Goal: Task Accomplishment & Management: Manage account settings

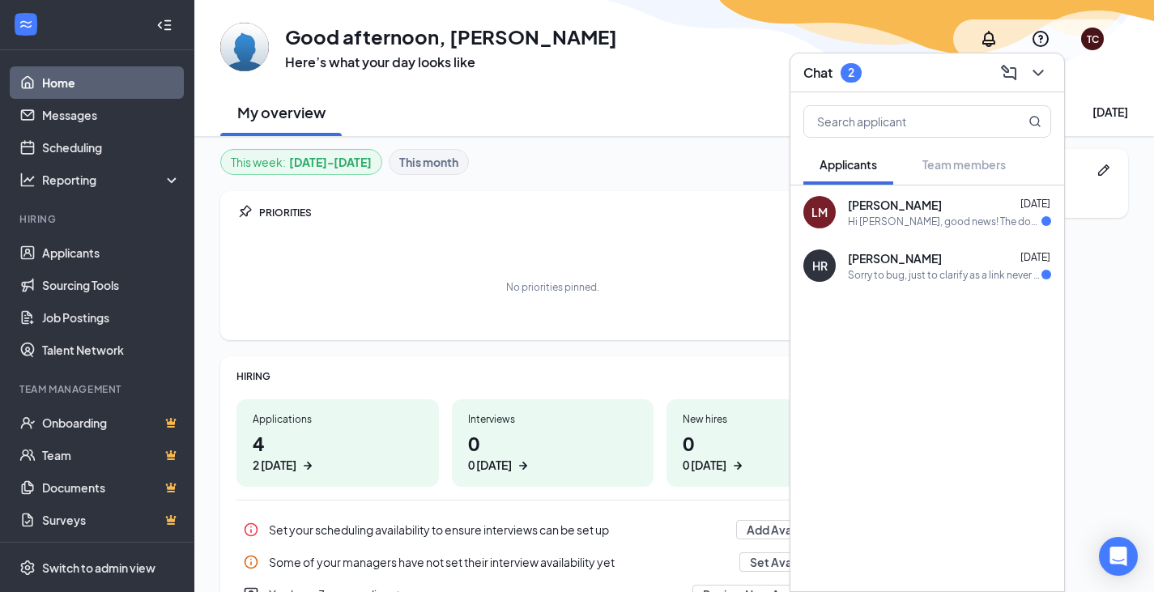
drag, startPoint x: 646, startPoint y: 199, endPoint x: 657, endPoint y: 190, distance: 13.8
click at [646, 198] on div "PRIORITIES No priorities pinned." at bounding box center [552, 265] width 665 height 149
click at [1044, 70] on icon "ChevronDown" at bounding box center [1038, 72] width 19 height 19
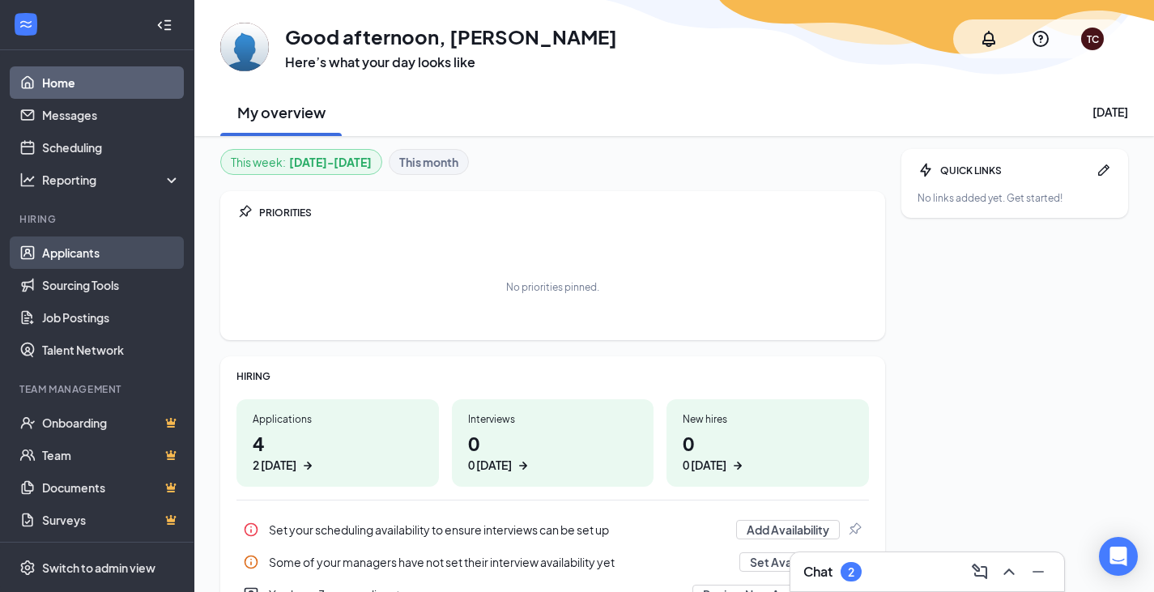
click at [53, 251] on link "Applicants" at bounding box center [111, 252] width 138 height 32
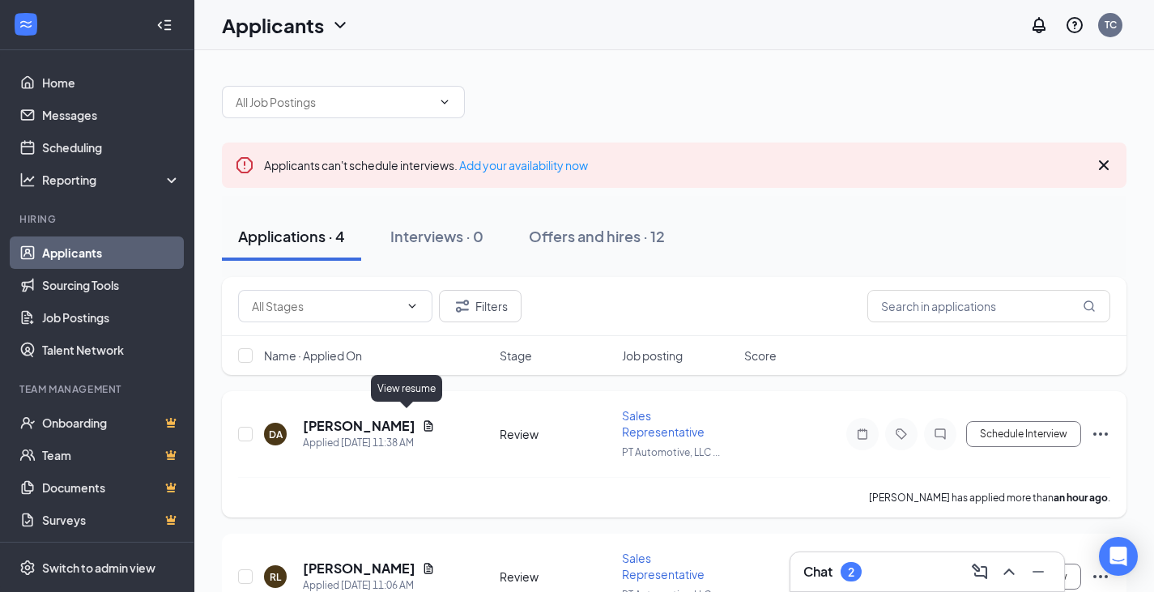
click at [422, 420] on icon "Document" at bounding box center [428, 426] width 13 height 13
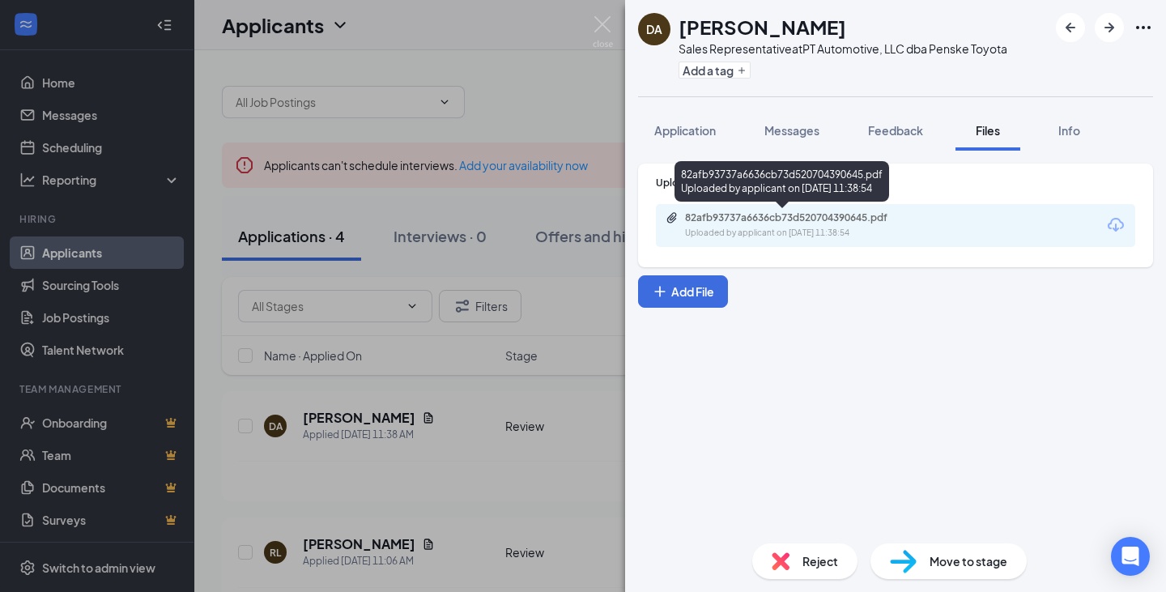
click at [771, 226] on div "82afb93737a6636cb73d520704390645.pdf Uploaded by applicant on [DATE] 11:38:54" at bounding box center [797, 225] width 262 height 28
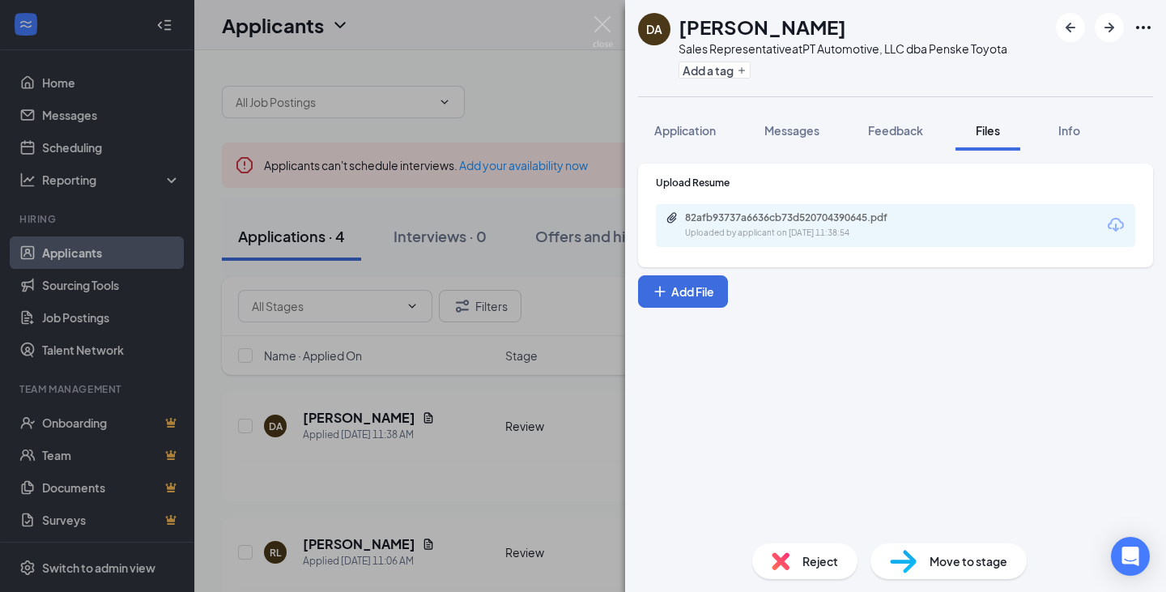
click at [555, 92] on div "DA [PERSON_NAME] Sales Representative at PT Automotive, LLC dba Penske Toyota A…" at bounding box center [583, 296] width 1166 height 592
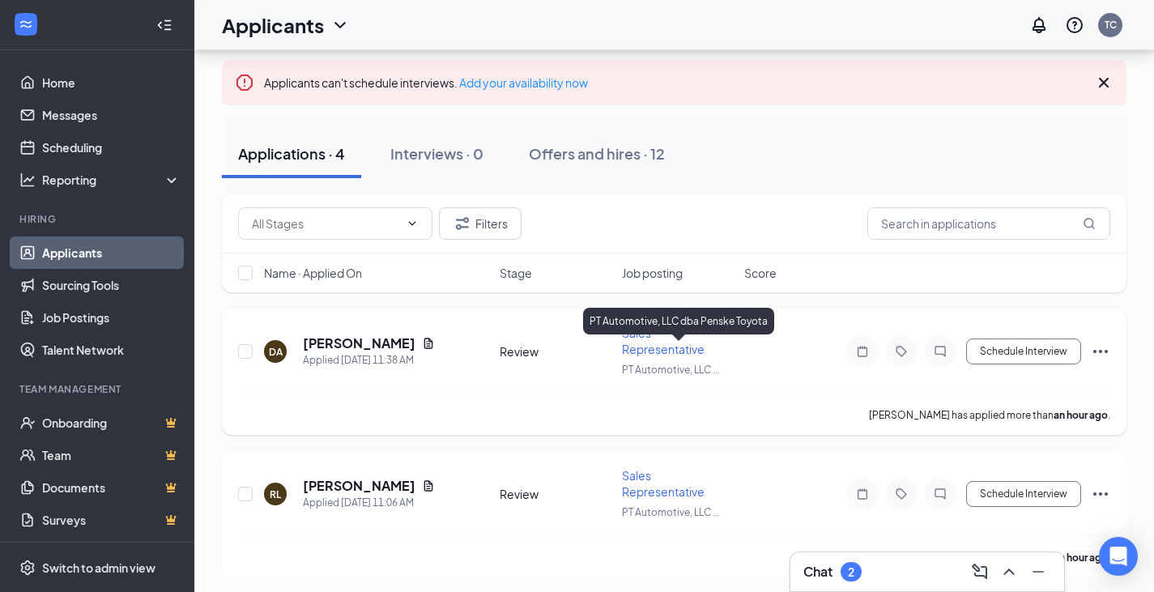
scroll to position [81, 0]
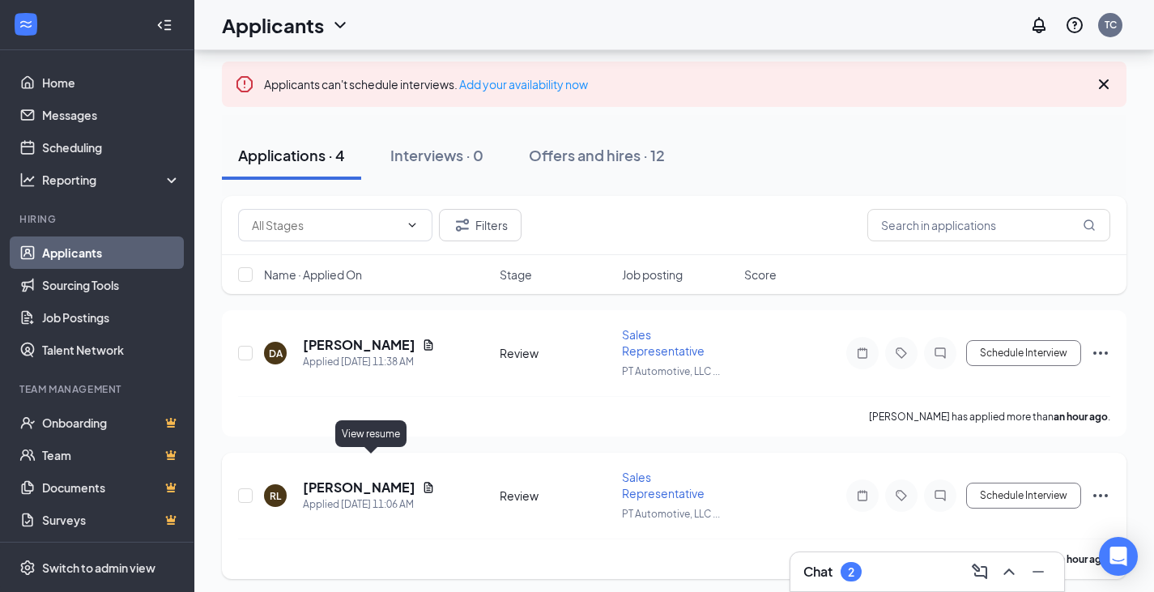
click at [422, 481] on icon "Document" at bounding box center [428, 487] width 13 height 13
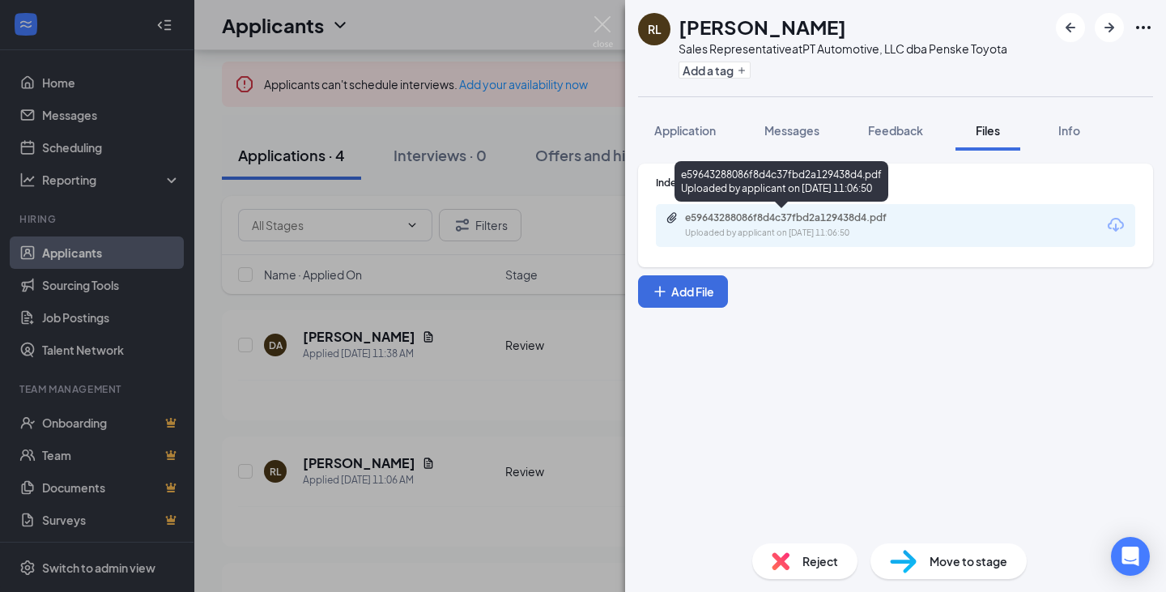
click at [819, 221] on div "e59643288086f8d4c37fbd2a129438d4.pdf" at bounding box center [798, 217] width 227 height 13
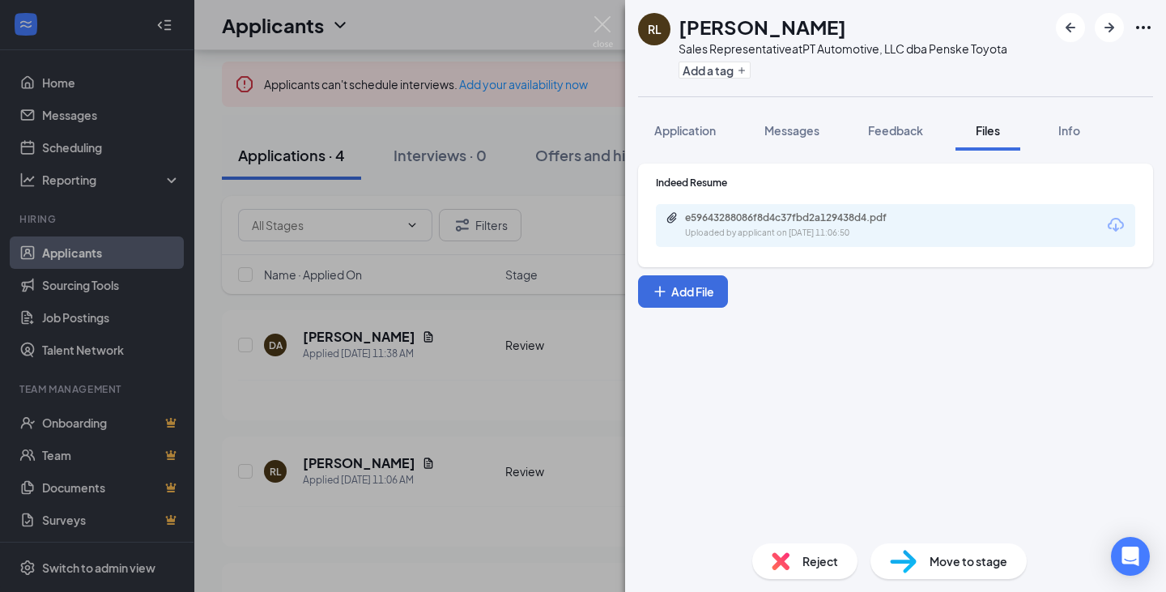
click at [470, 417] on div "[PERSON_NAME] Le Sales Representative at PT Automotive, LLC dba Penske Toyota A…" at bounding box center [583, 296] width 1166 height 592
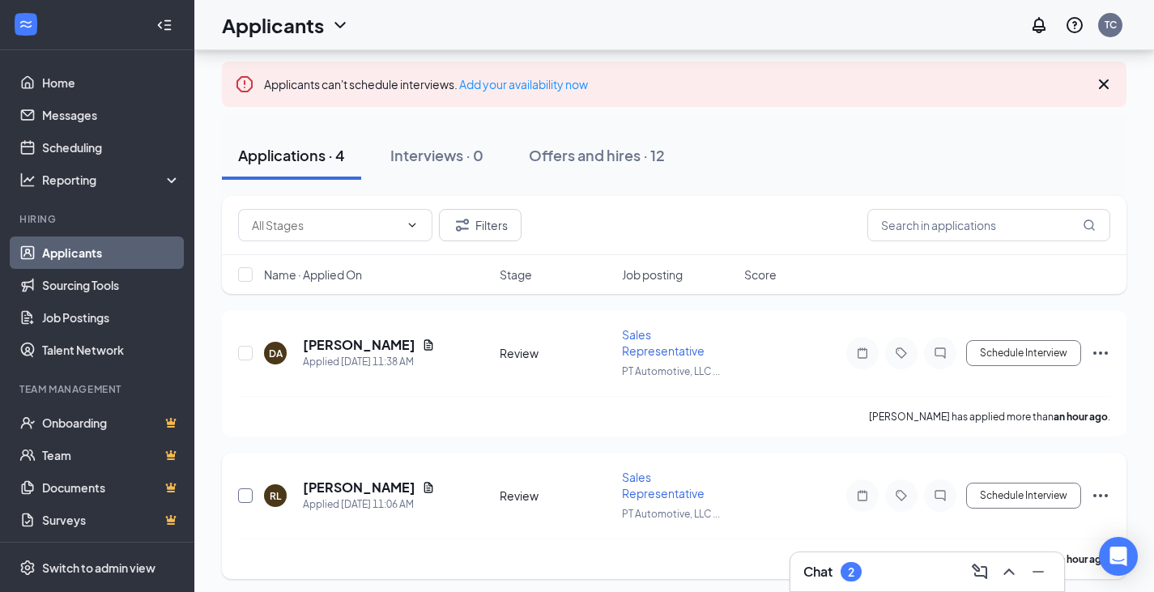
click at [249, 488] on input "checkbox" at bounding box center [245, 495] width 15 height 15
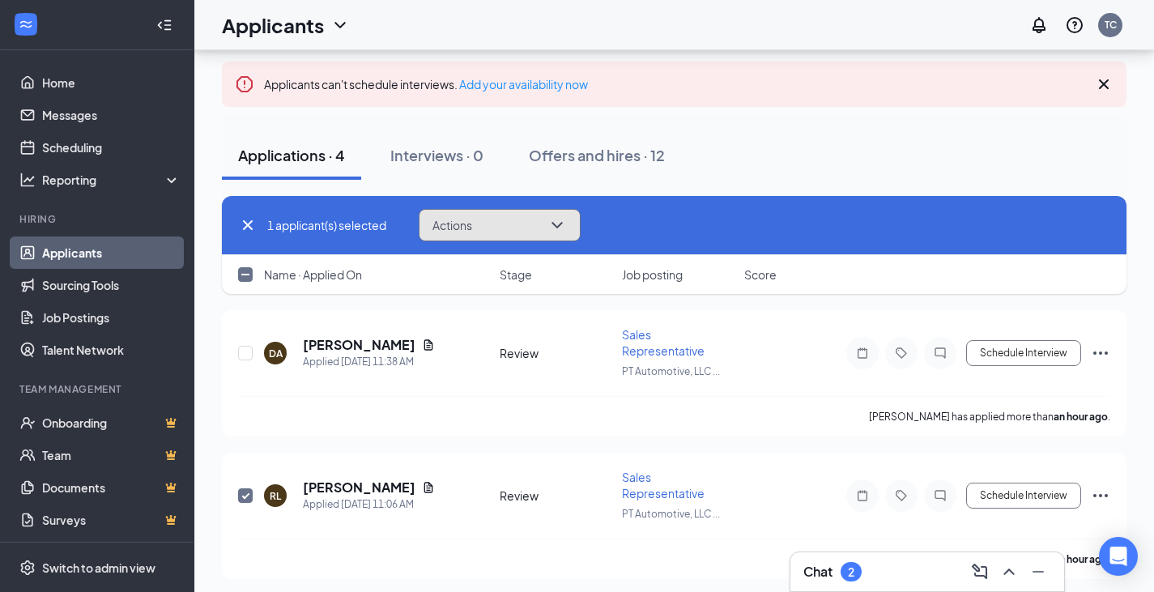
click at [476, 220] on button "Actions" at bounding box center [500, 225] width 162 height 32
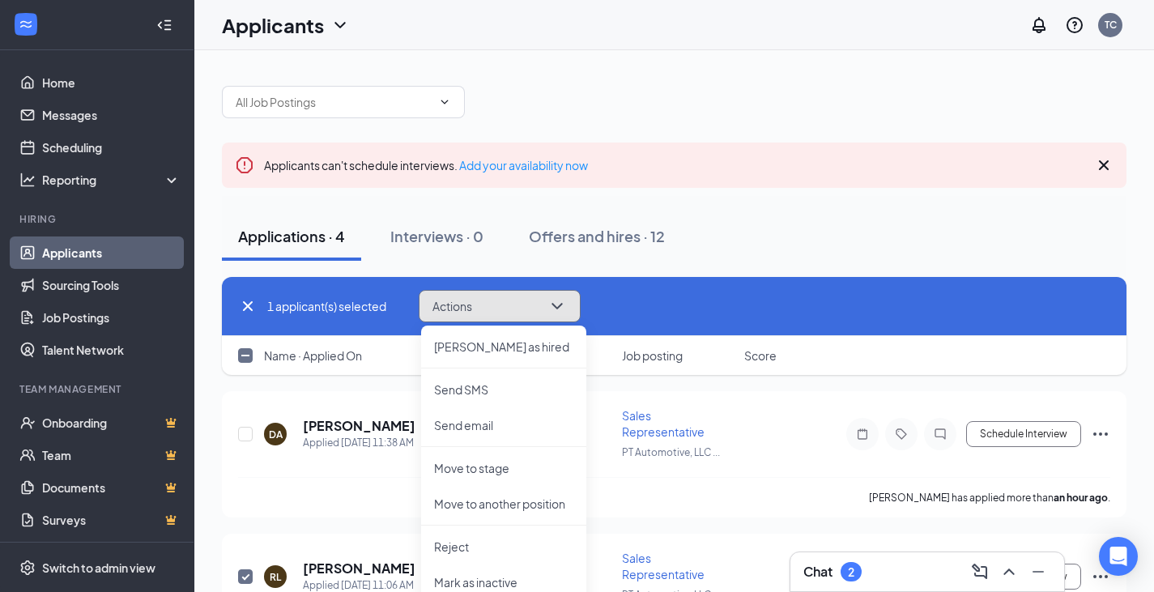
click at [483, 306] on button "Actions" at bounding box center [500, 306] width 162 height 32
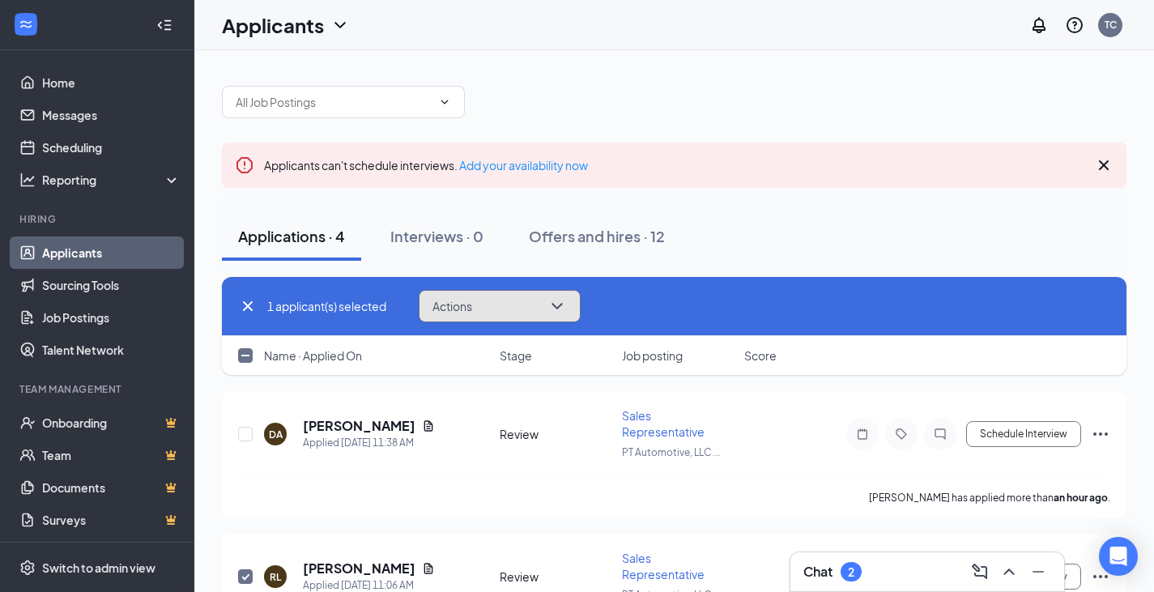
click at [492, 300] on button "Actions" at bounding box center [500, 306] width 162 height 32
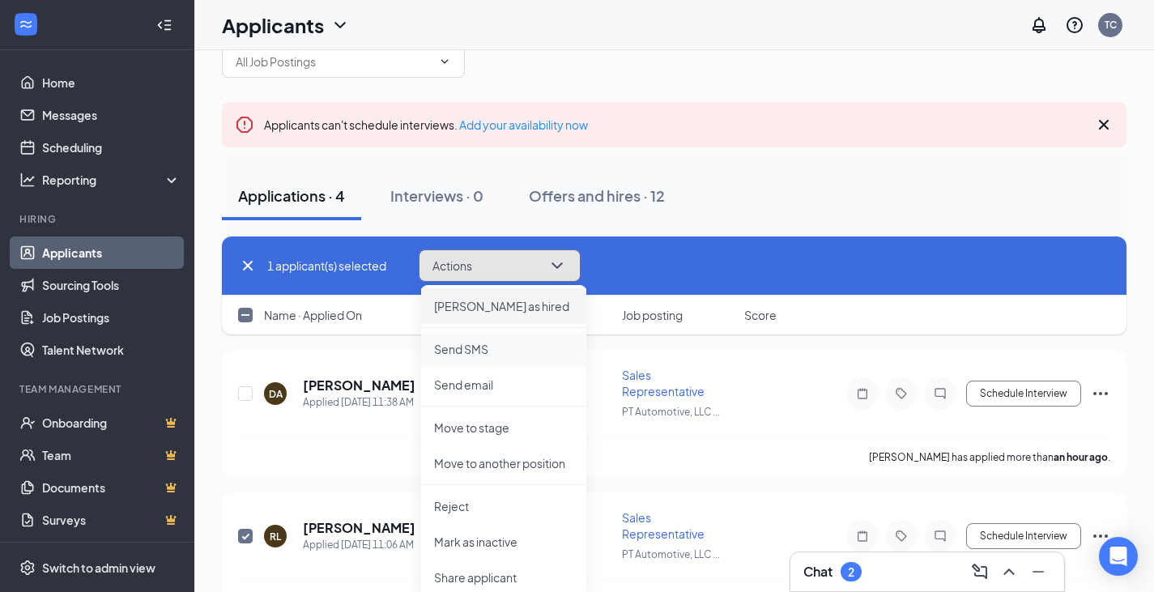
scroll to position [162, 0]
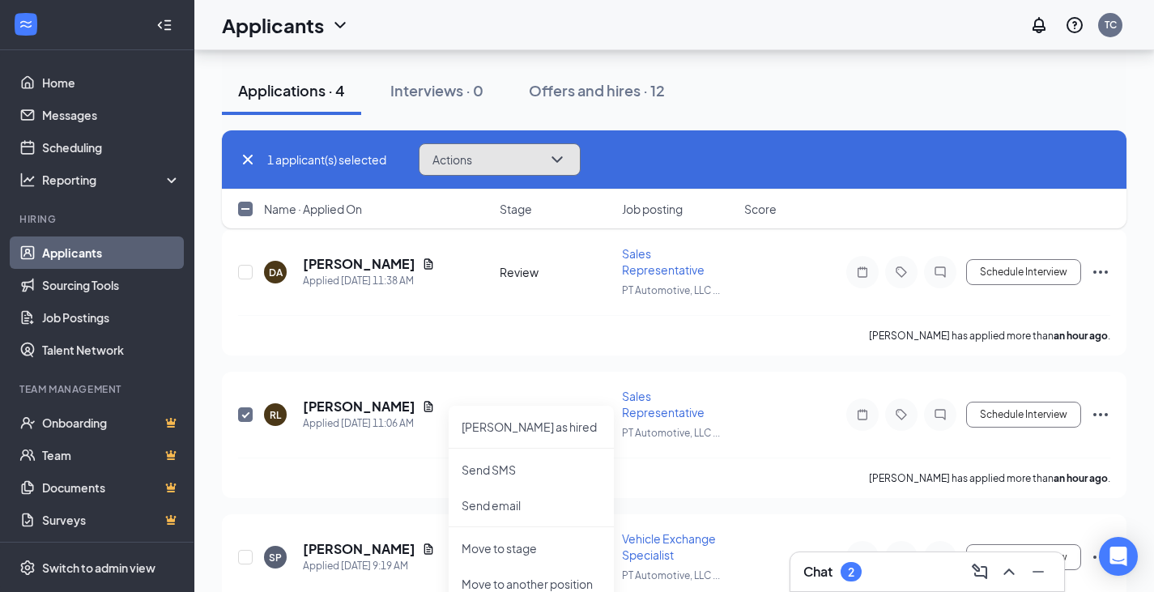
click at [502, 161] on button "Actions" at bounding box center [500, 159] width 162 height 32
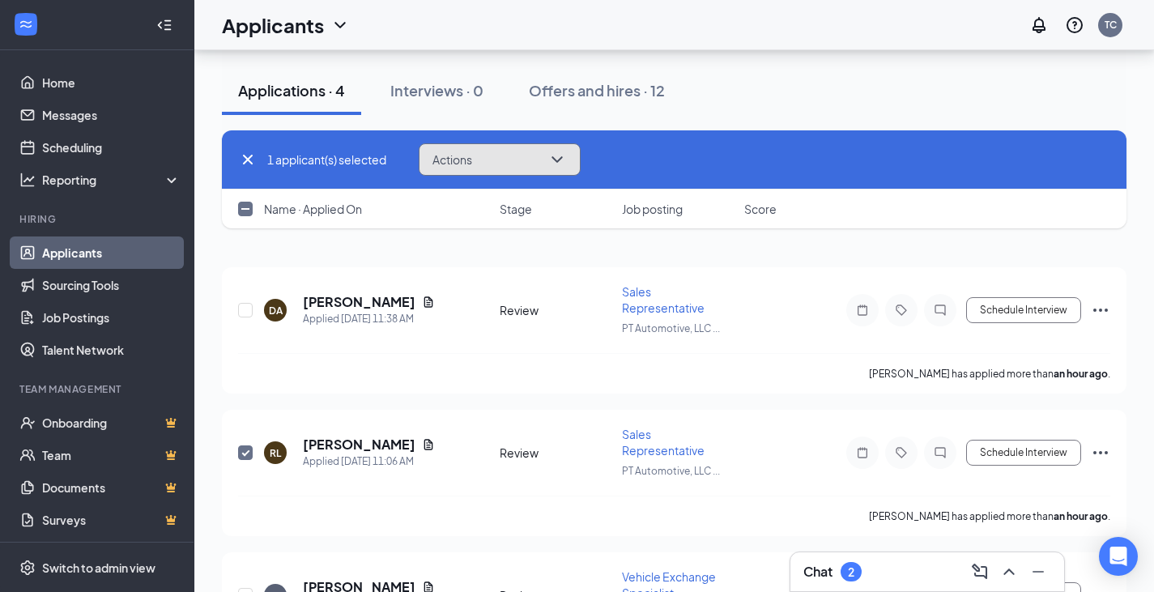
scroll to position [81, 0]
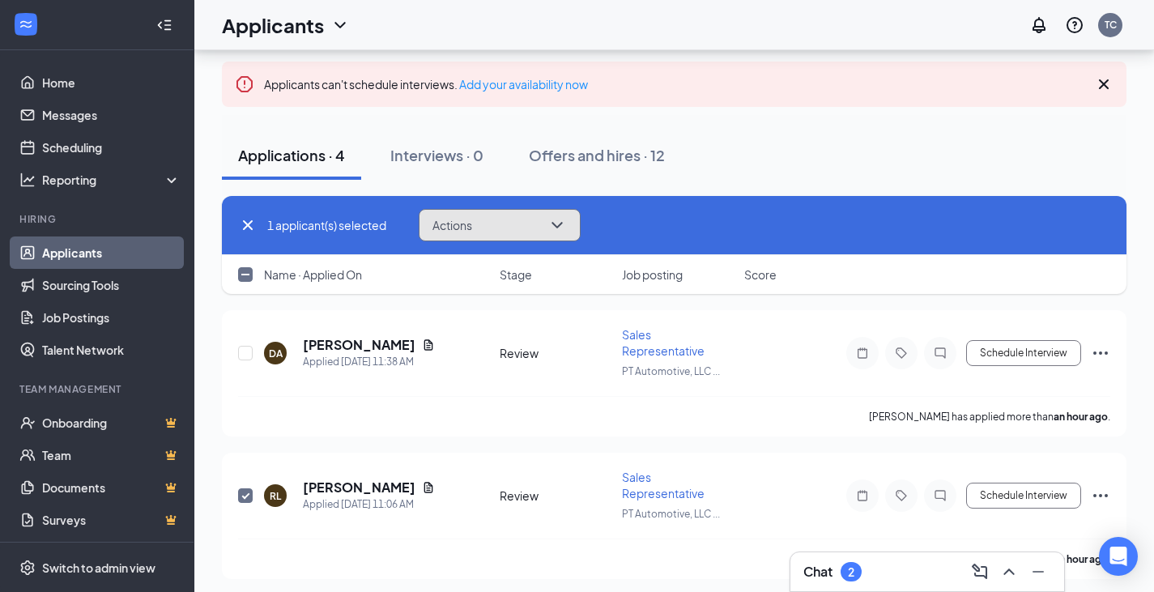
click at [492, 220] on button "Actions" at bounding box center [500, 225] width 162 height 32
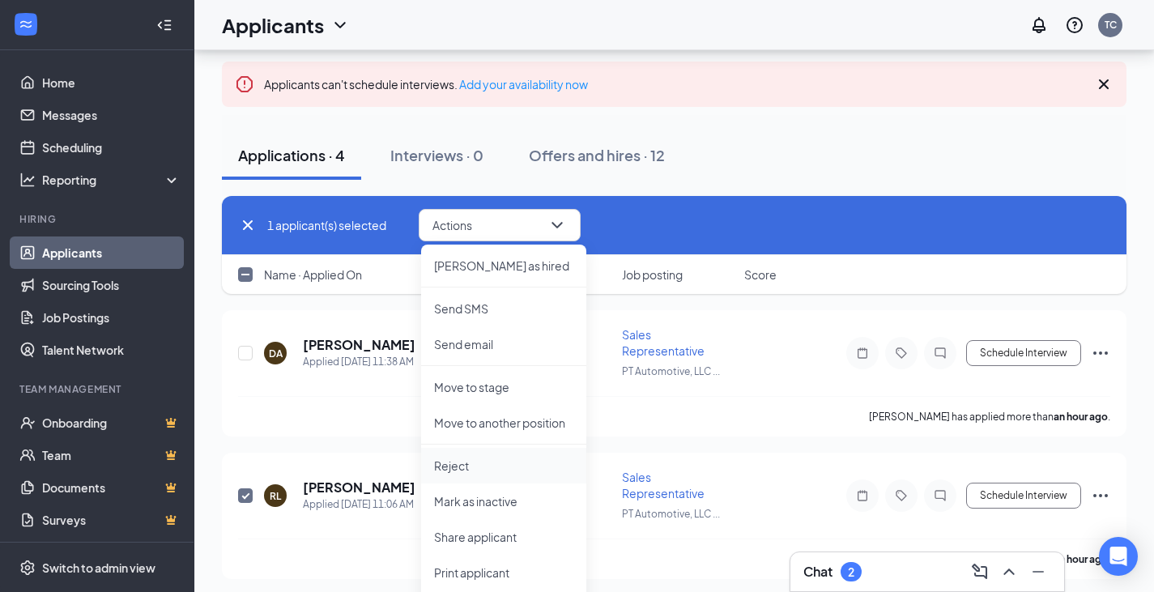
click at [441, 465] on p "Reject" at bounding box center [503, 466] width 139 height 16
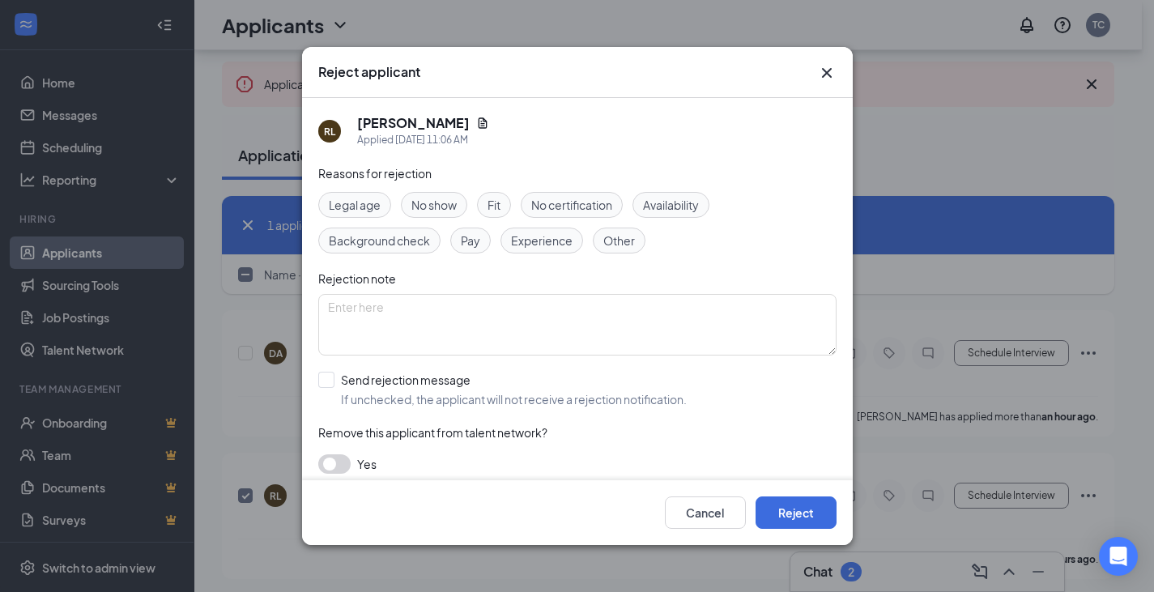
click at [622, 234] on span "Other" at bounding box center [619, 241] width 32 height 18
click at [330, 459] on button "button" at bounding box center [334, 463] width 32 height 19
click at [795, 521] on button "Reject" at bounding box center [796, 512] width 81 height 32
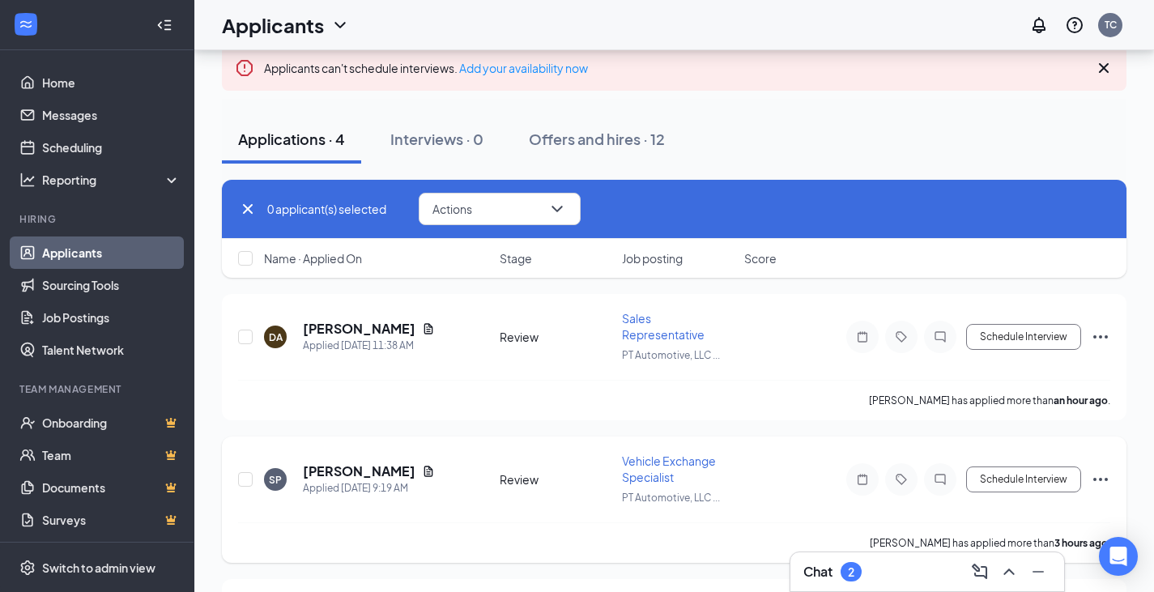
scroll to position [52, 0]
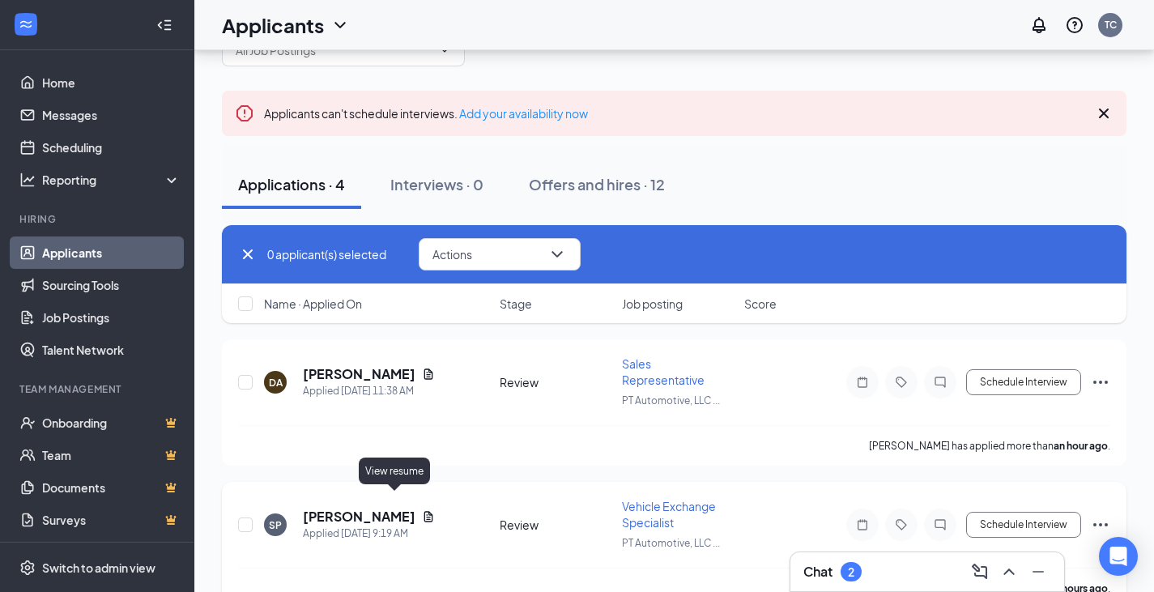
click at [422, 510] on icon "Document" at bounding box center [428, 516] width 13 height 13
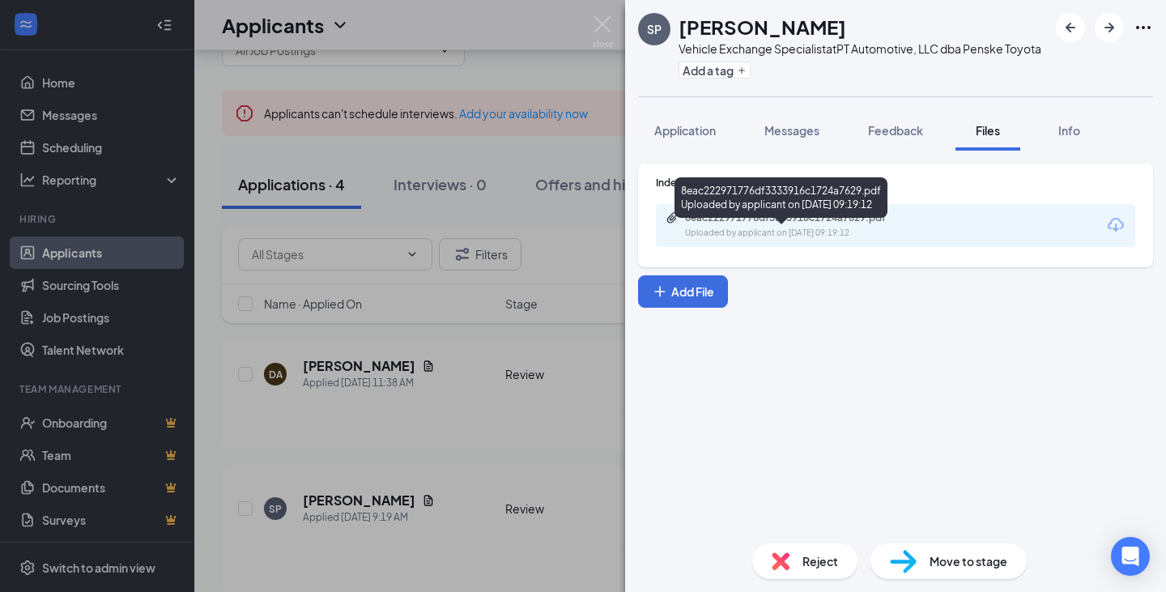
click at [730, 224] on div "8eac222971776df3333916c1724a7629.pdf" at bounding box center [798, 217] width 227 height 13
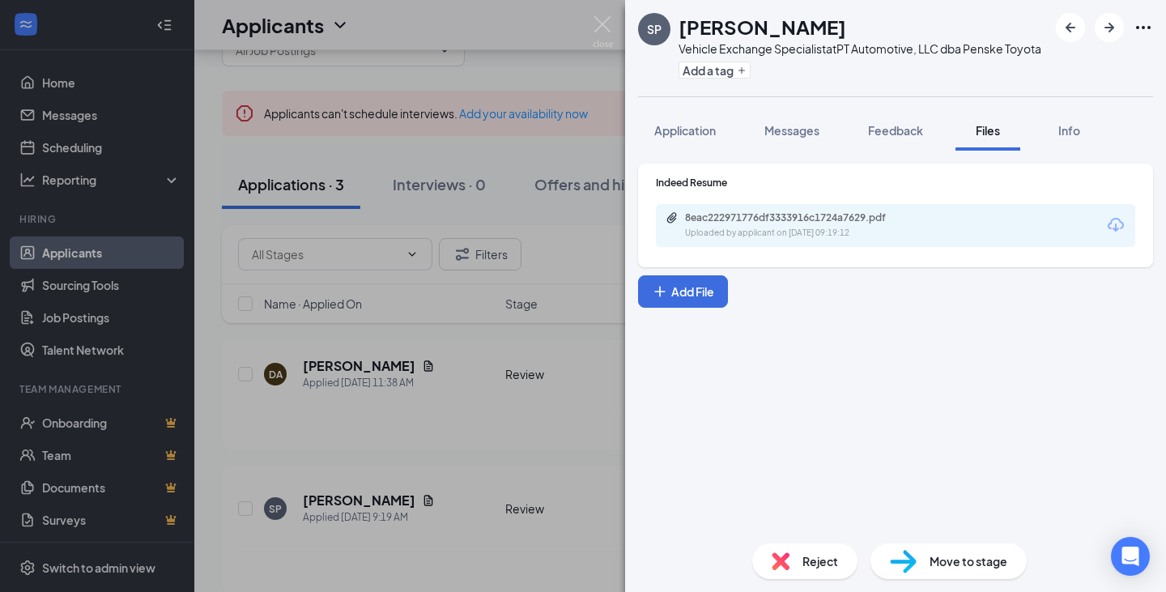
click at [685, 356] on div "Indeed Resume 8eac222971776df3333916c1724a7629.pdf Uploaded by applicant on [DA…" at bounding box center [895, 341] width 541 height 380
click at [245, 508] on div "SP [PERSON_NAME] Vehicle Exchange Specialist at PT Automotive, LLC dba Penske T…" at bounding box center [583, 296] width 1166 height 592
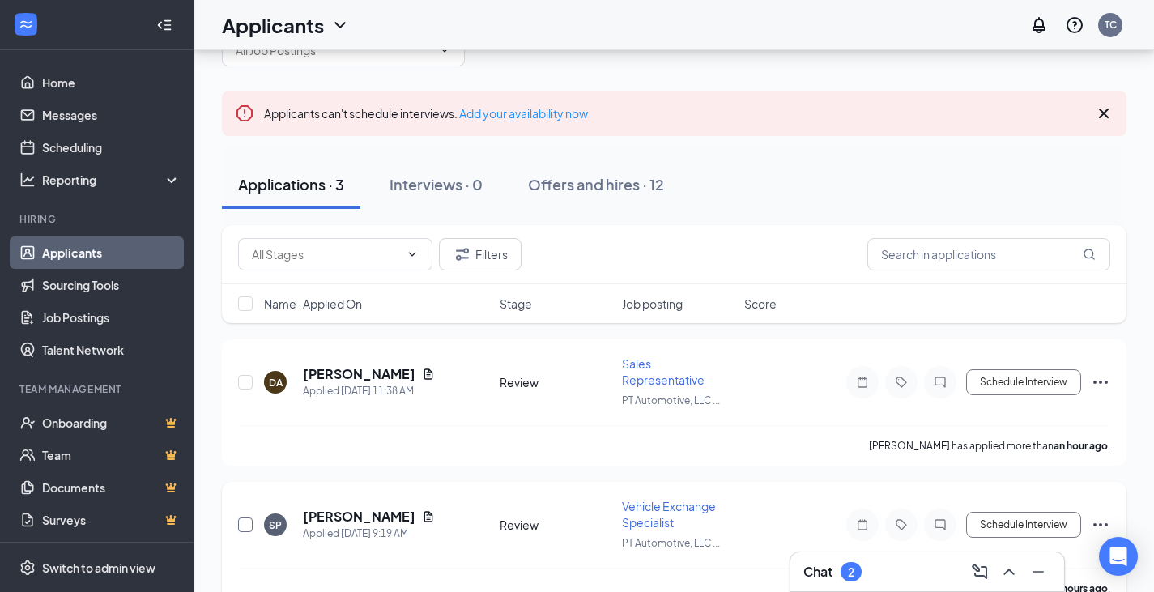
click at [249, 518] on input "checkbox" at bounding box center [245, 525] width 15 height 15
checkbox input "true"
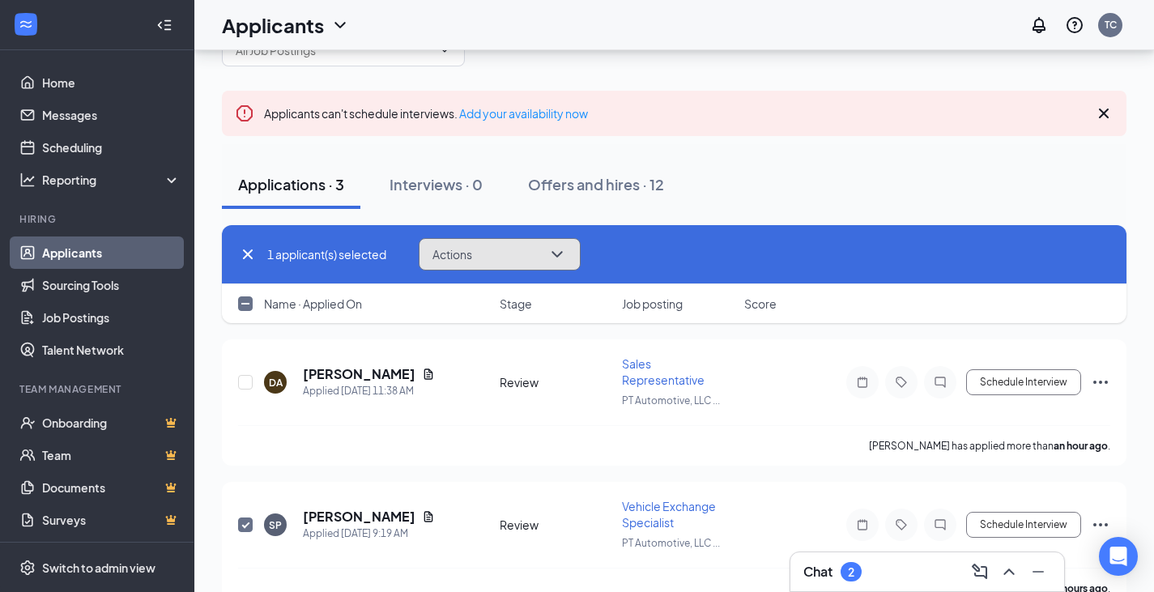
click at [487, 247] on button "Actions" at bounding box center [500, 254] width 162 height 32
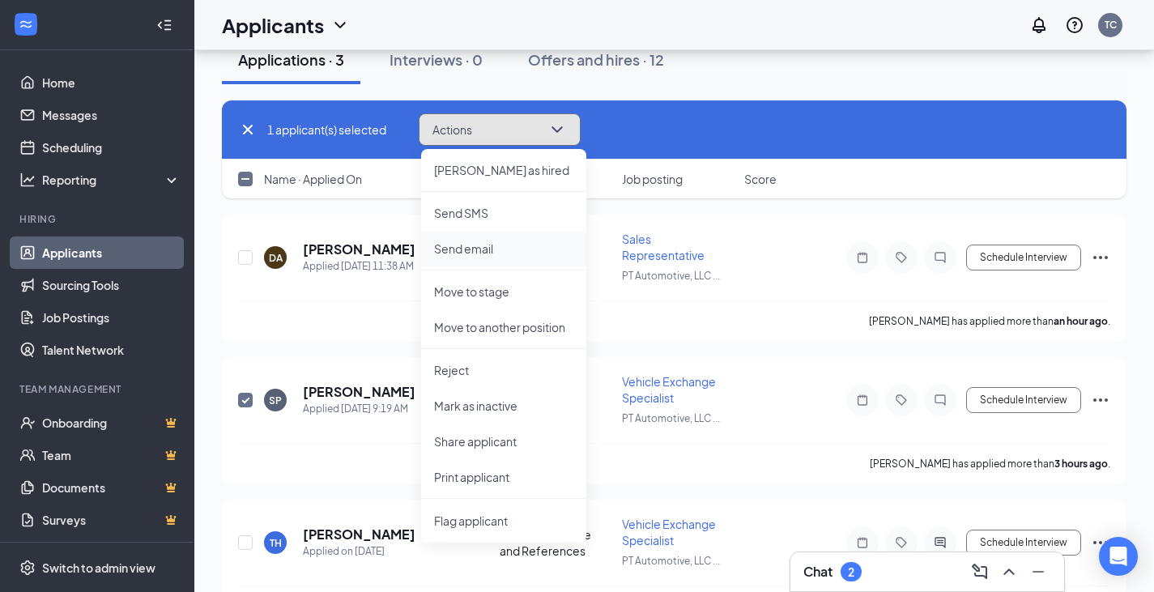
scroll to position [133, 0]
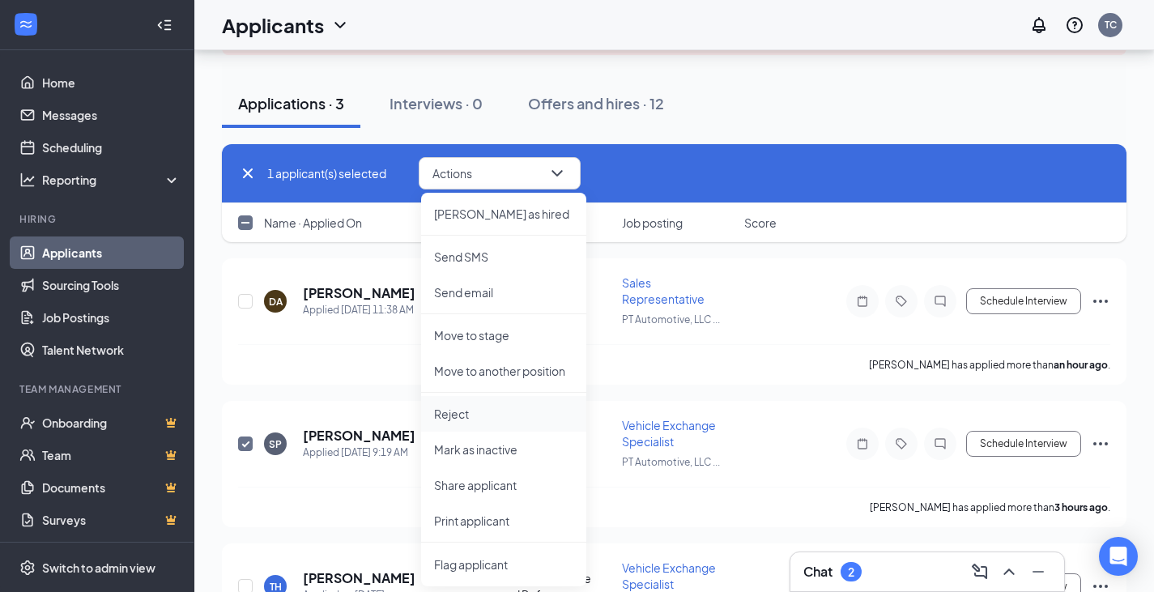
click at [458, 411] on p "Reject" at bounding box center [503, 414] width 139 height 16
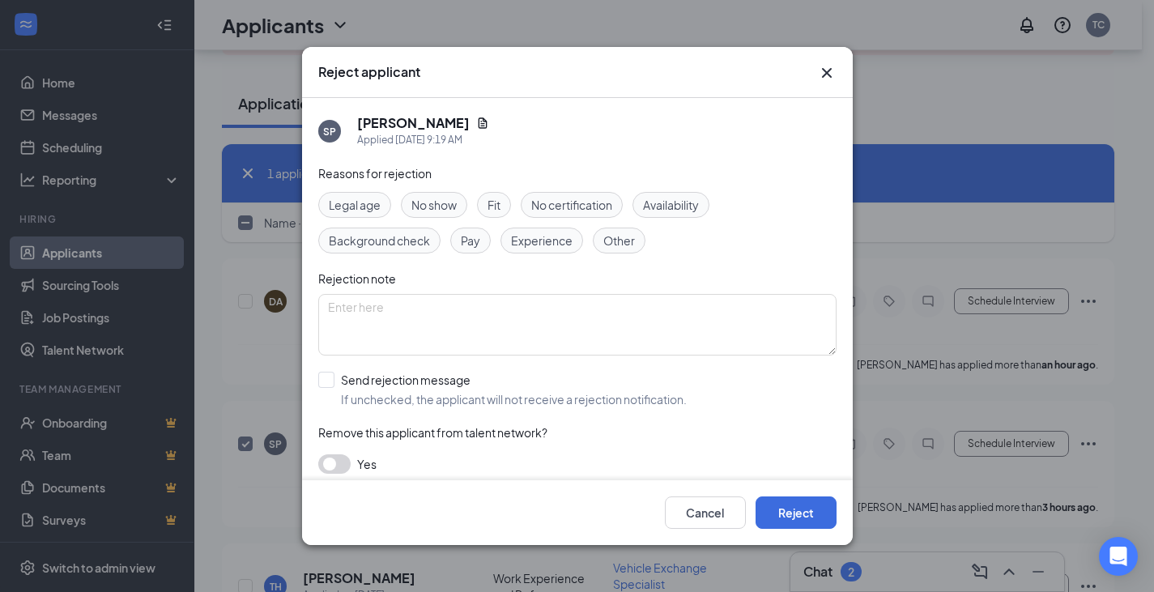
click at [628, 233] on span "Other" at bounding box center [619, 241] width 32 height 18
click at [321, 469] on button "button" at bounding box center [334, 463] width 32 height 19
click at [779, 518] on button "Reject" at bounding box center [796, 512] width 81 height 32
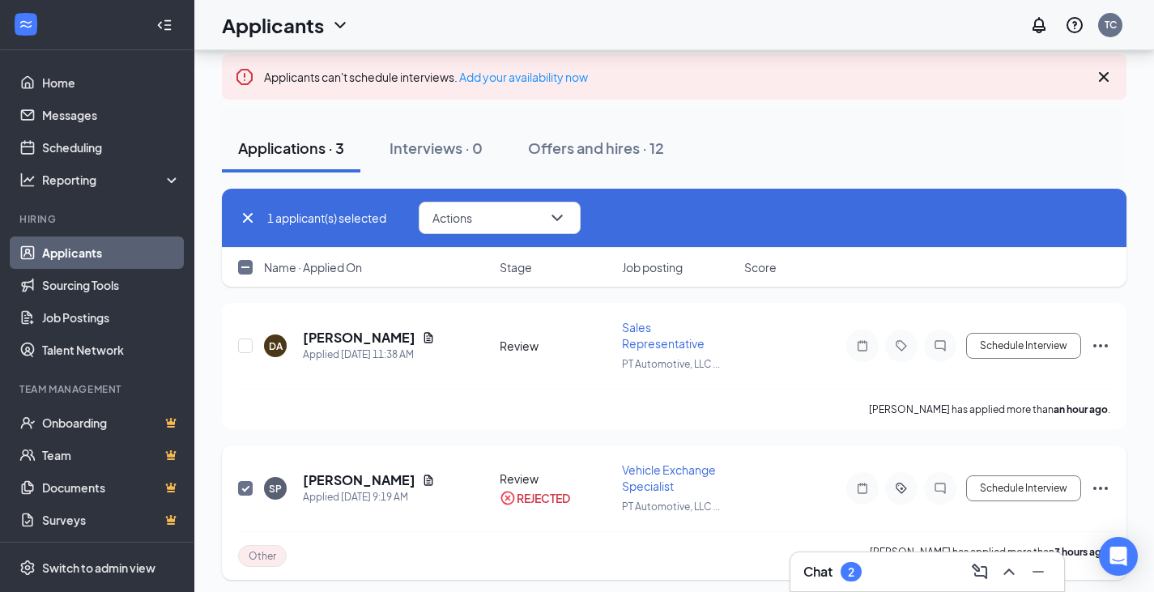
scroll to position [60, 0]
